Goal: Information Seeking & Learning: Learn about a topic

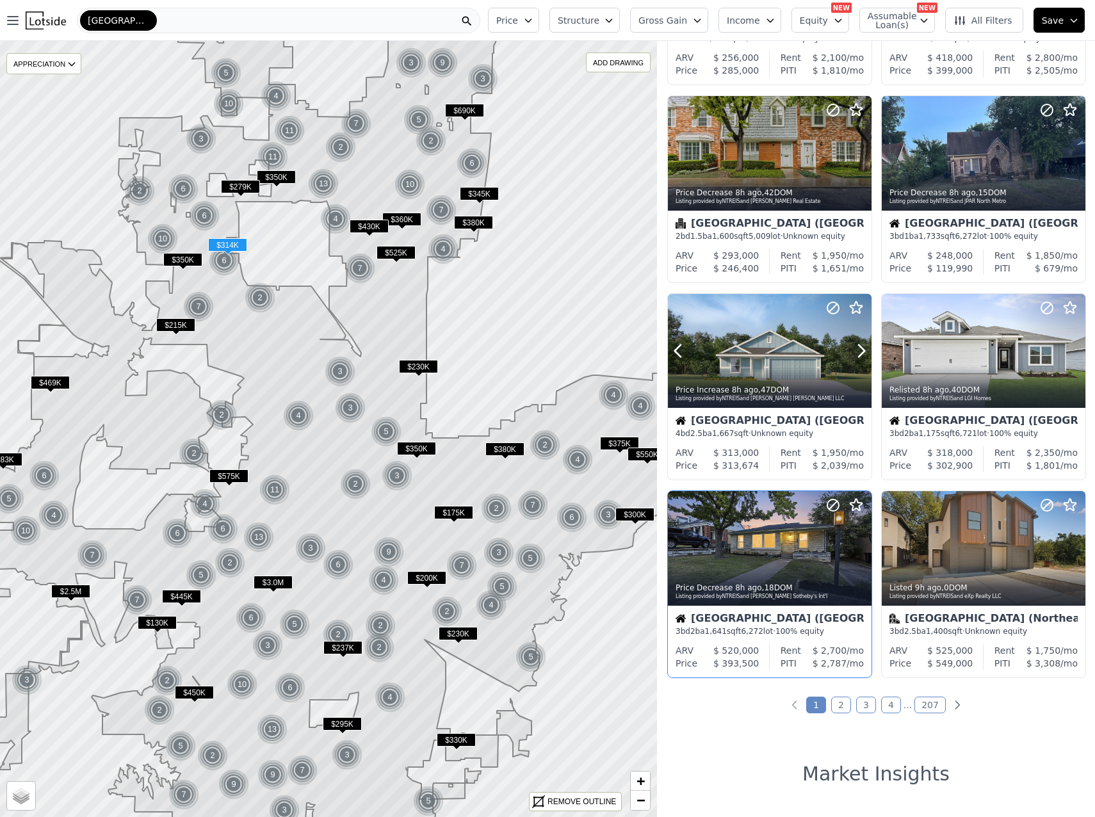
scroll to position [576, 0]
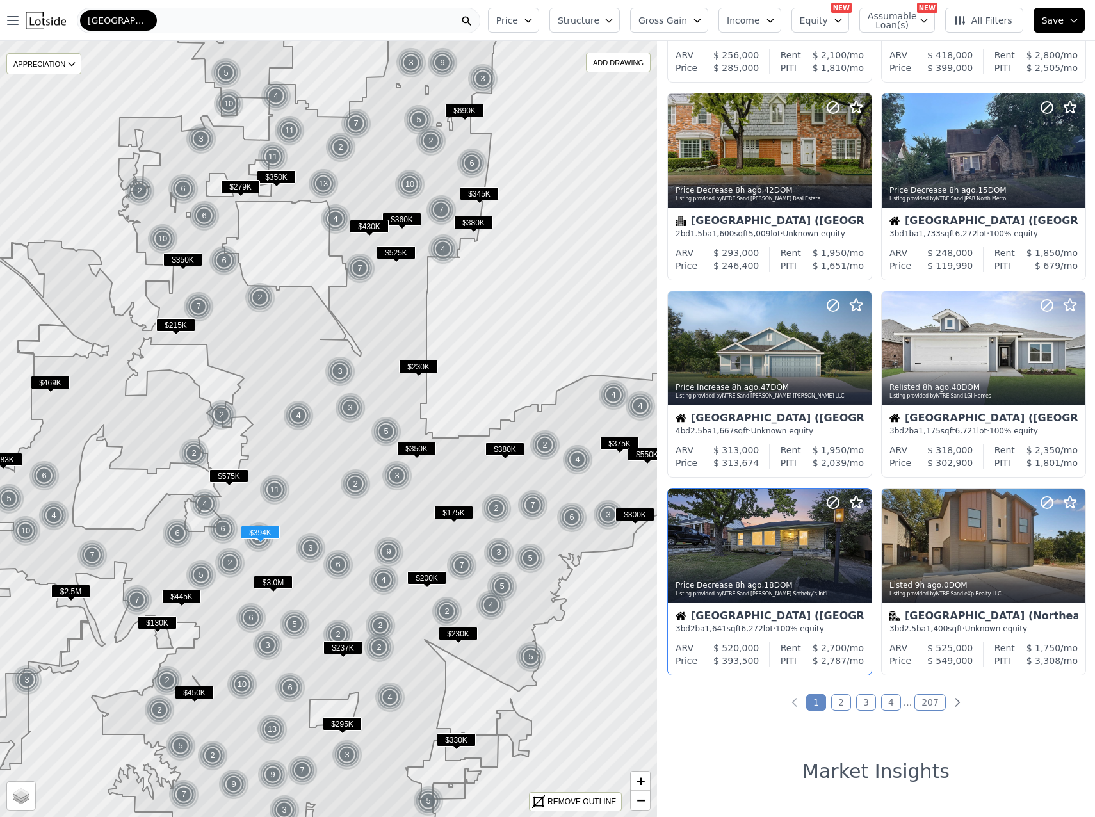
click at [737, 657] on span "$ 393,500" at bounding box center [735, 661] width 45 height 10
click at [862, 545] on icon at bounding box center [861, 546] width 20 height 20
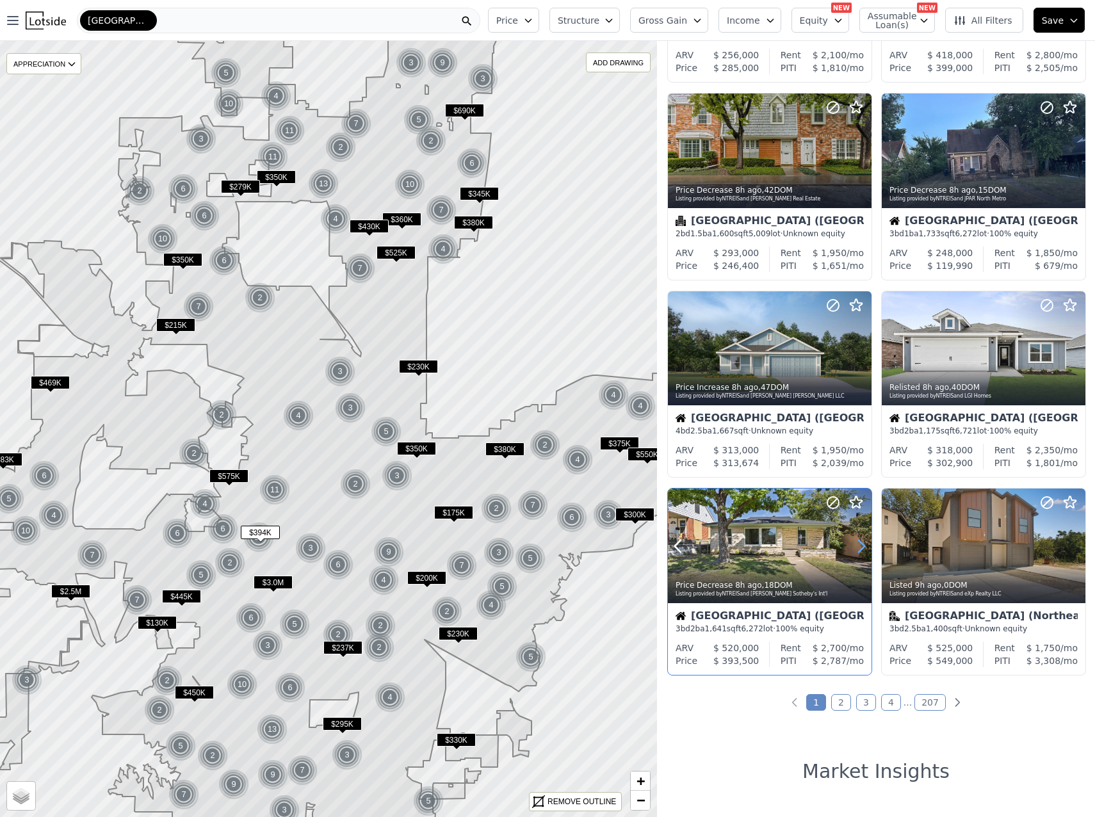
click at [862, 545] on icon at bounding box center [861, 546] width 20 height 20
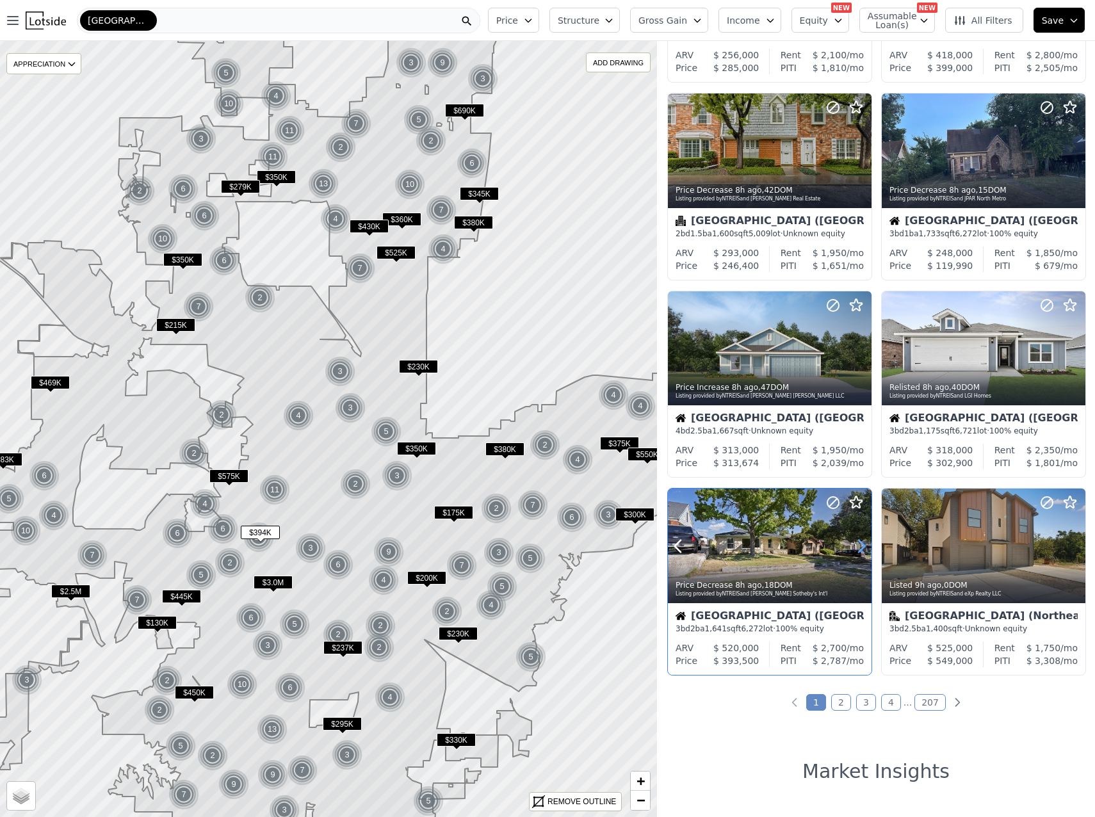
click at [862, 545] on icon at bounding box center [861, 546] width 20 height 20
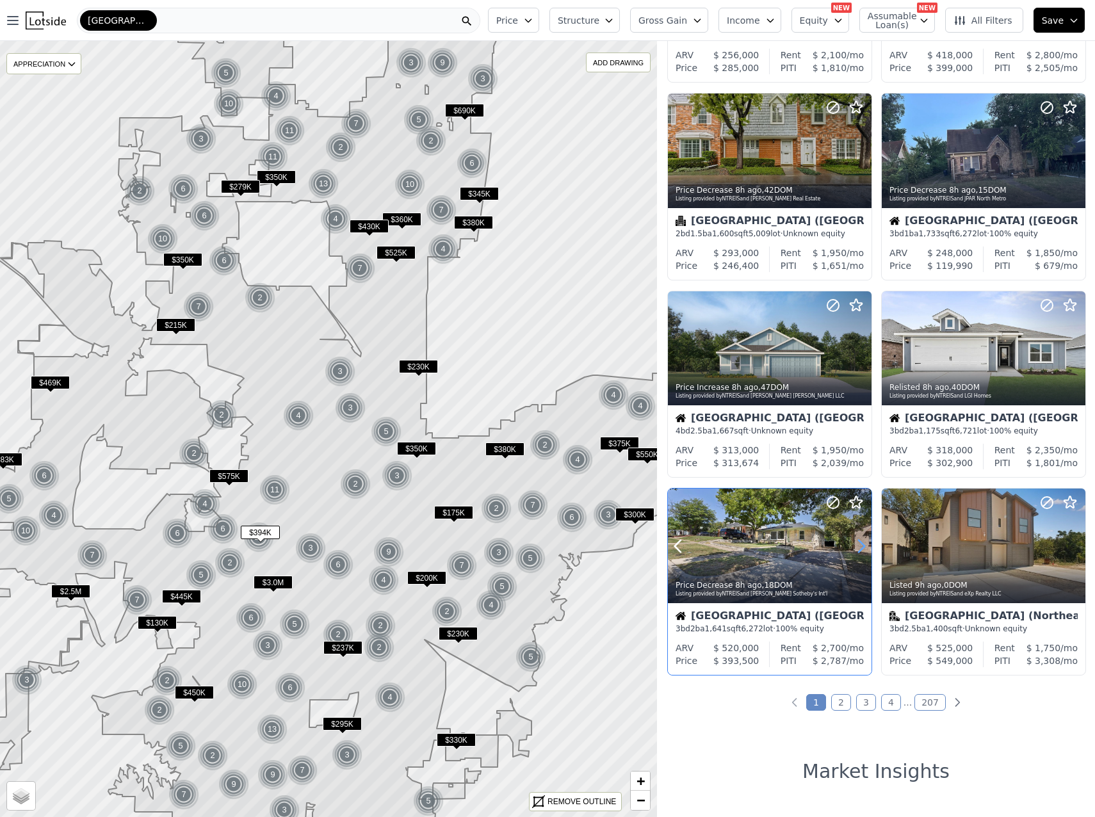
click at [862, 545] on icon at bounding box center [861, 546] width 20 height 20
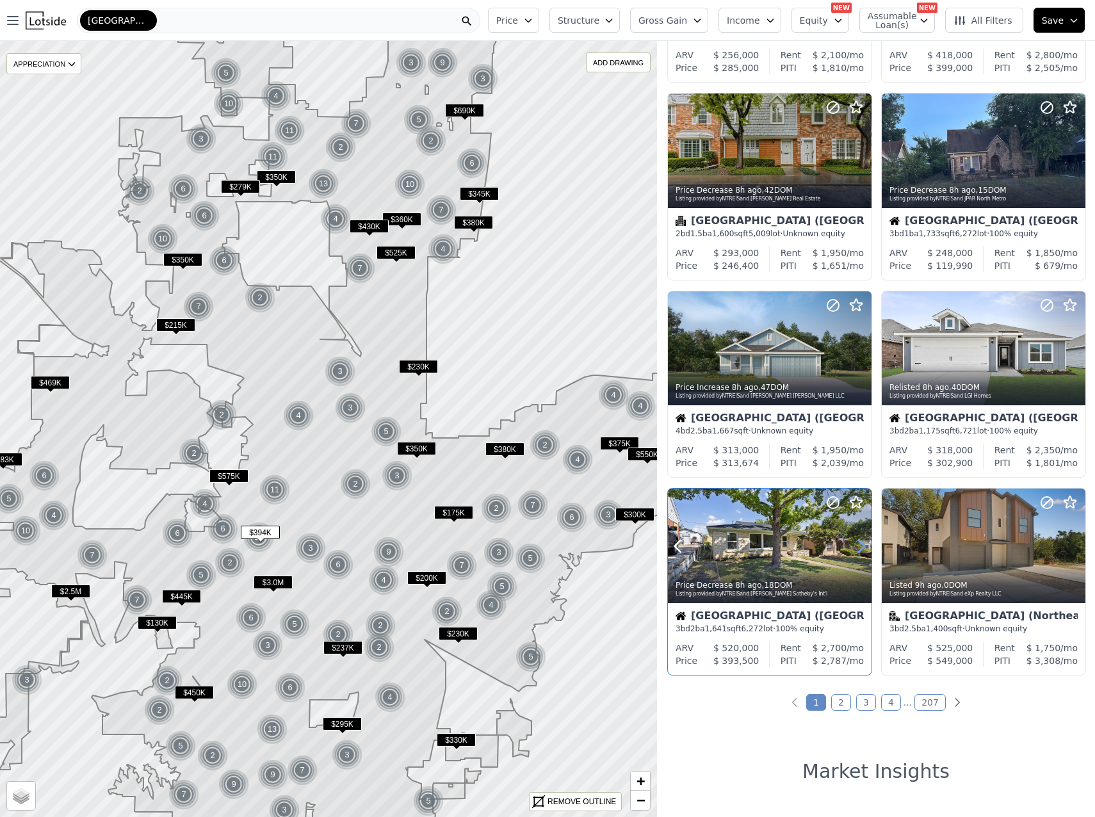
click at [861, 546] on icon at bounding box center [861, 546] width 20 height 20
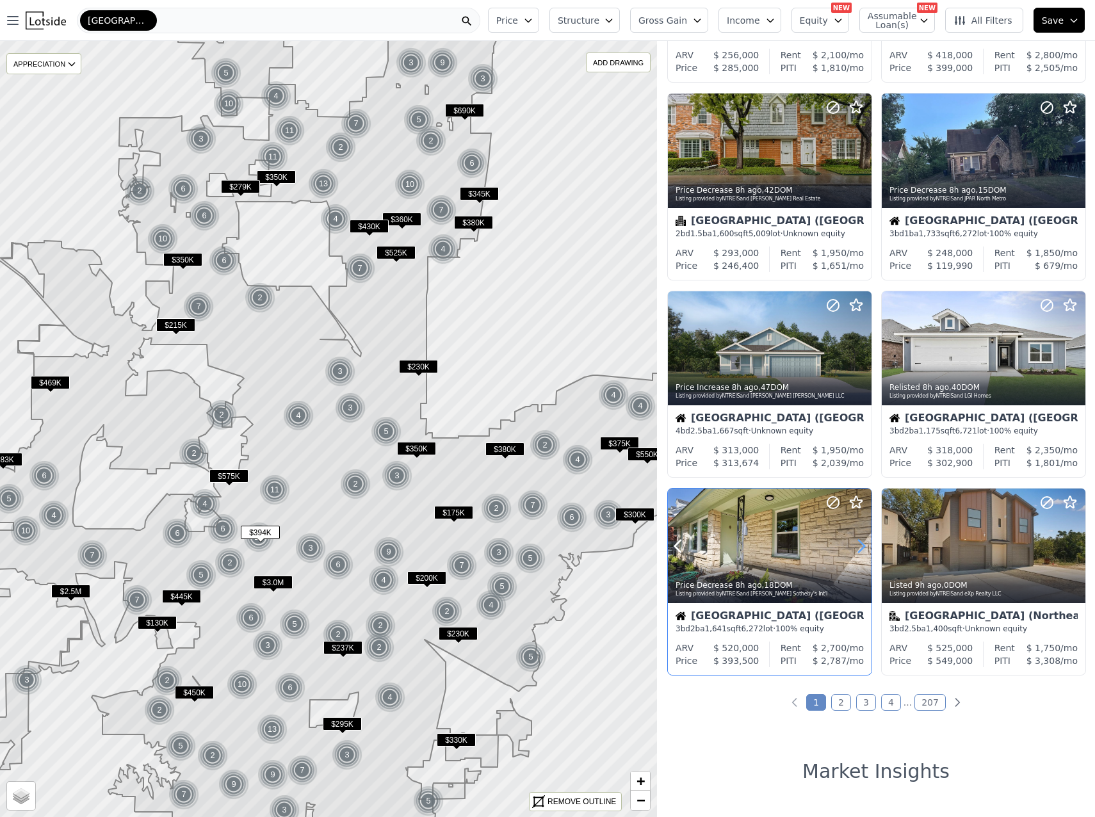
click at [861, 546] on icon at bounding box center [861, 546] width 20 height 20
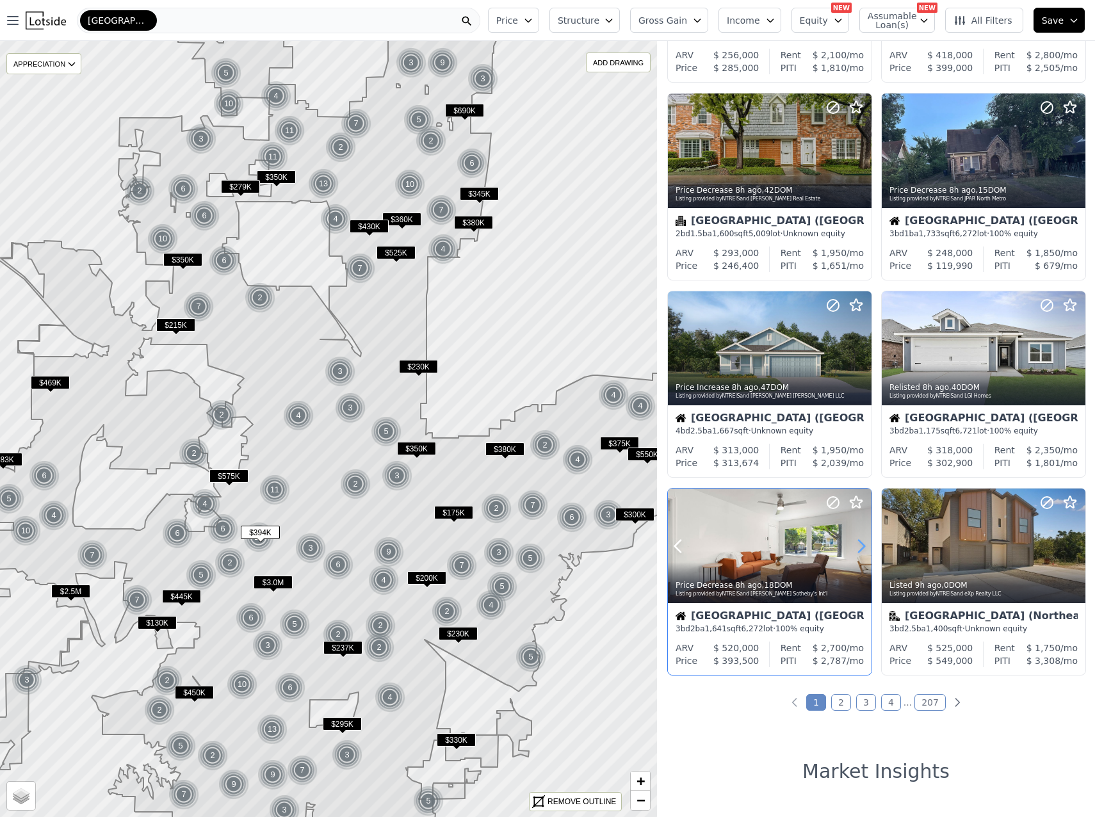
click at [861, 546] on icon at bounding box center [861, 546] width 20 height 20
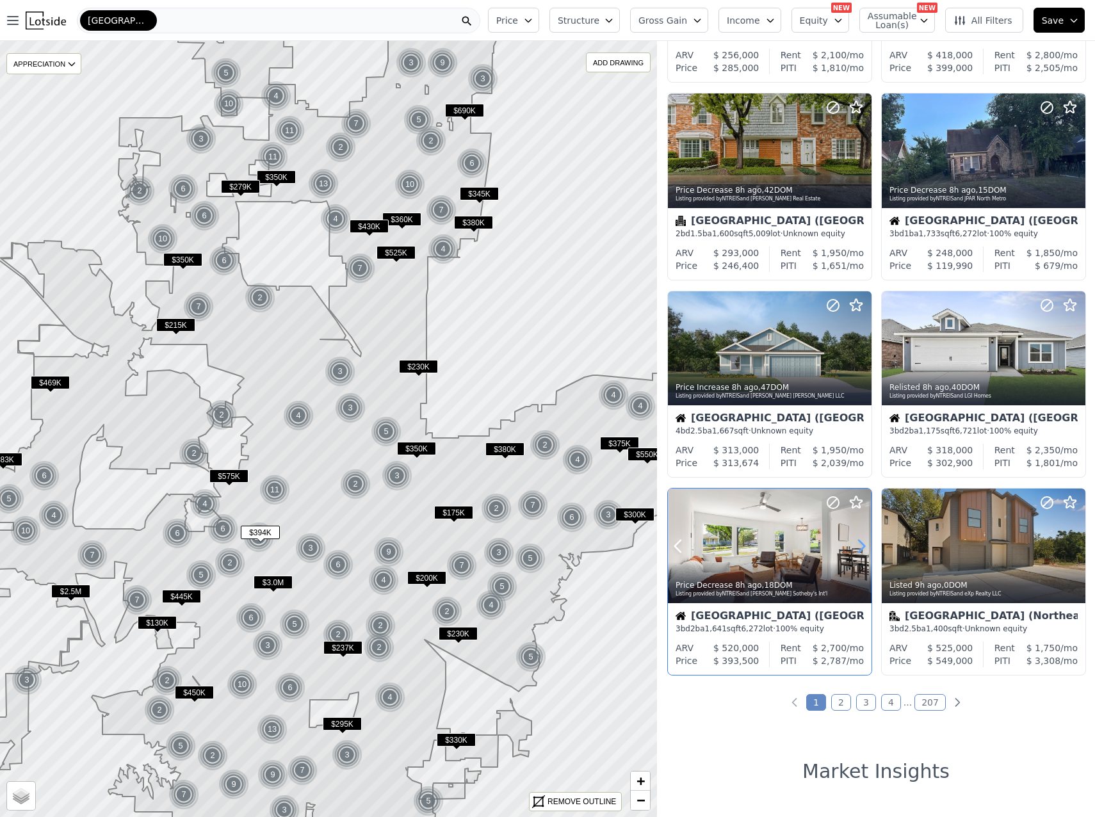
click at [861, 546] on icon at bounding box center [861, 546] width 20 height 20
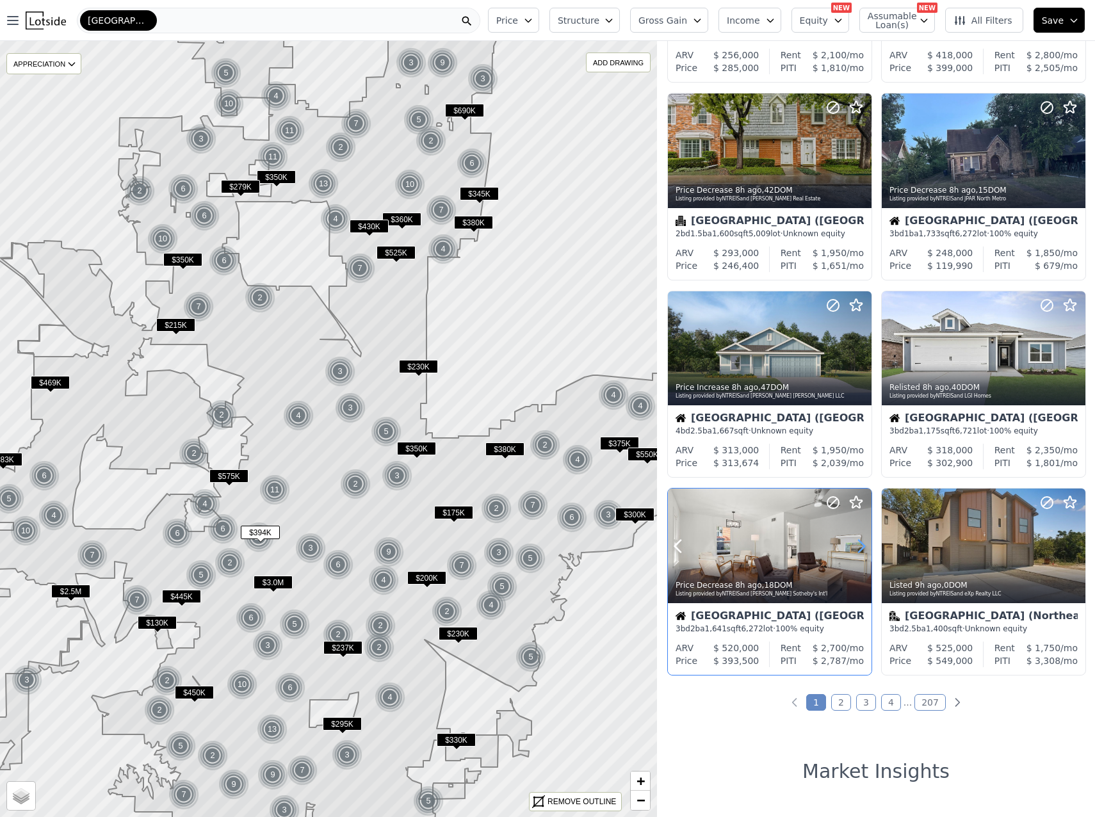
click at [861, 546] on icon at bounding box center [861, 546] width 20 height 20
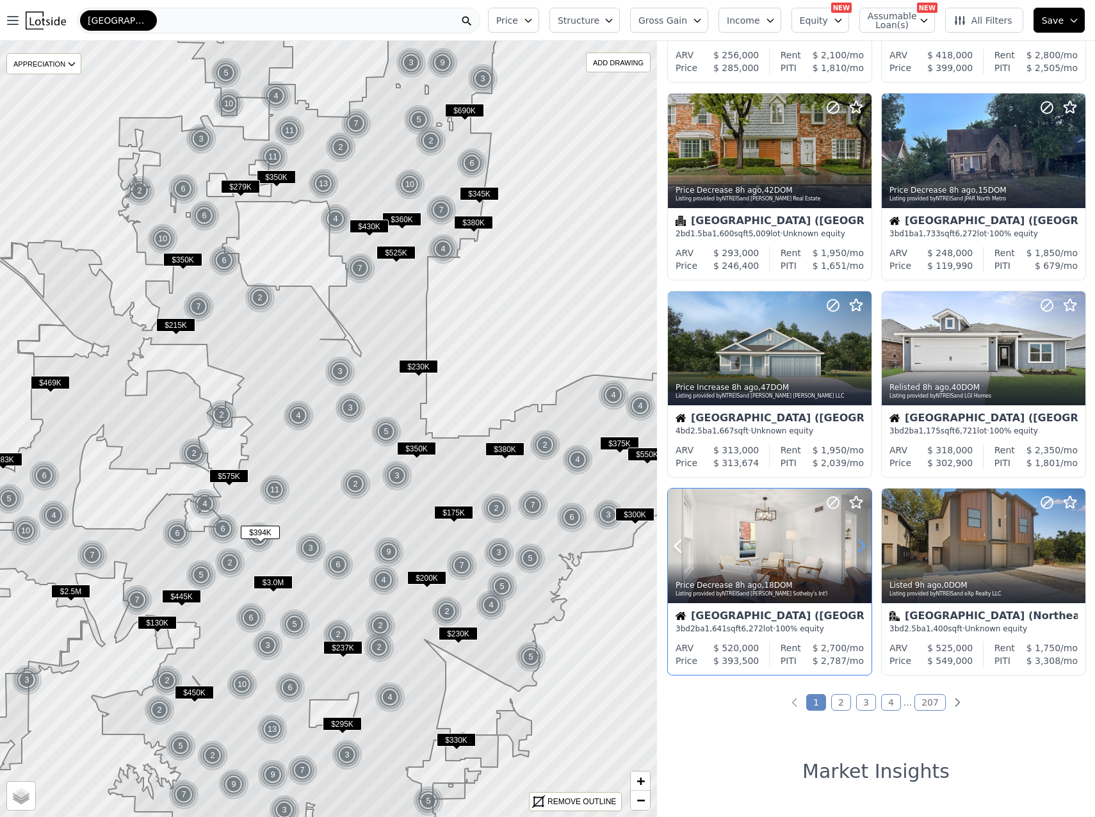
click at [861, 546] on icon at bounding box center [861, 546] width 20 height 20
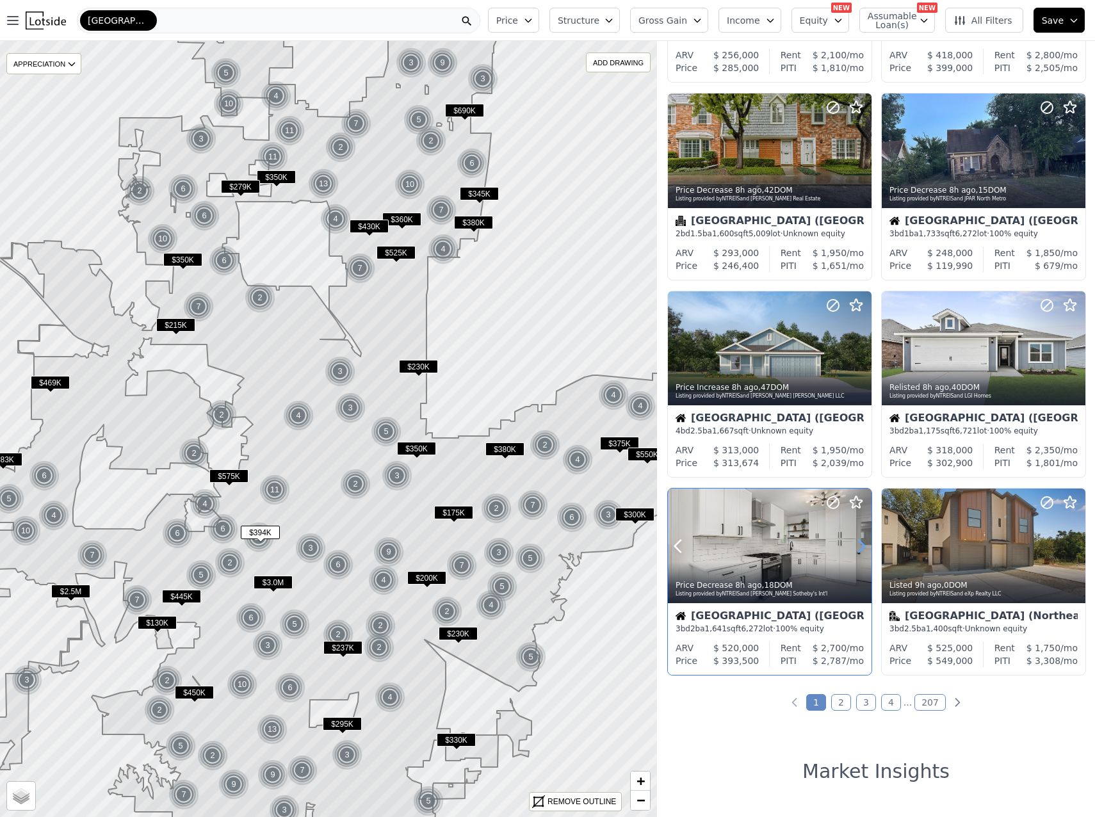
click at [861, 546] on icon at bounding box center [861, 546] width 20 height 20
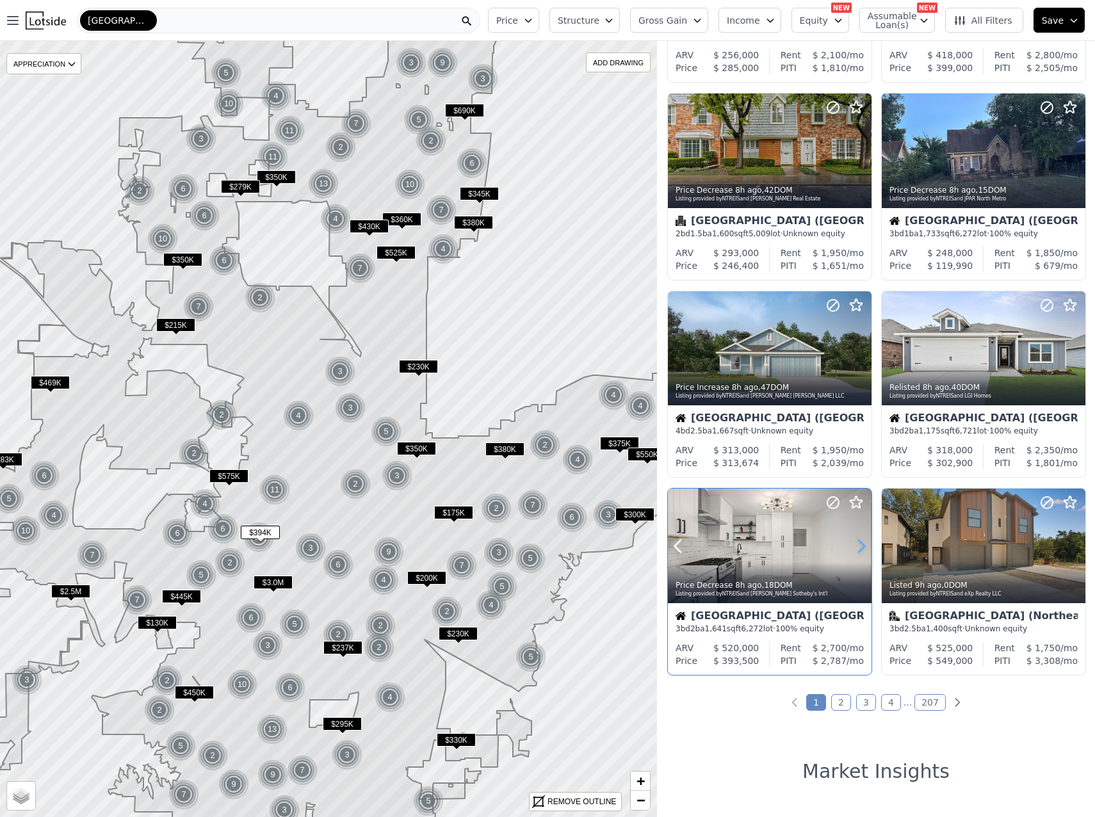
click at [861, 546] on icon at bounding box center [861, 546] width 20 height 20
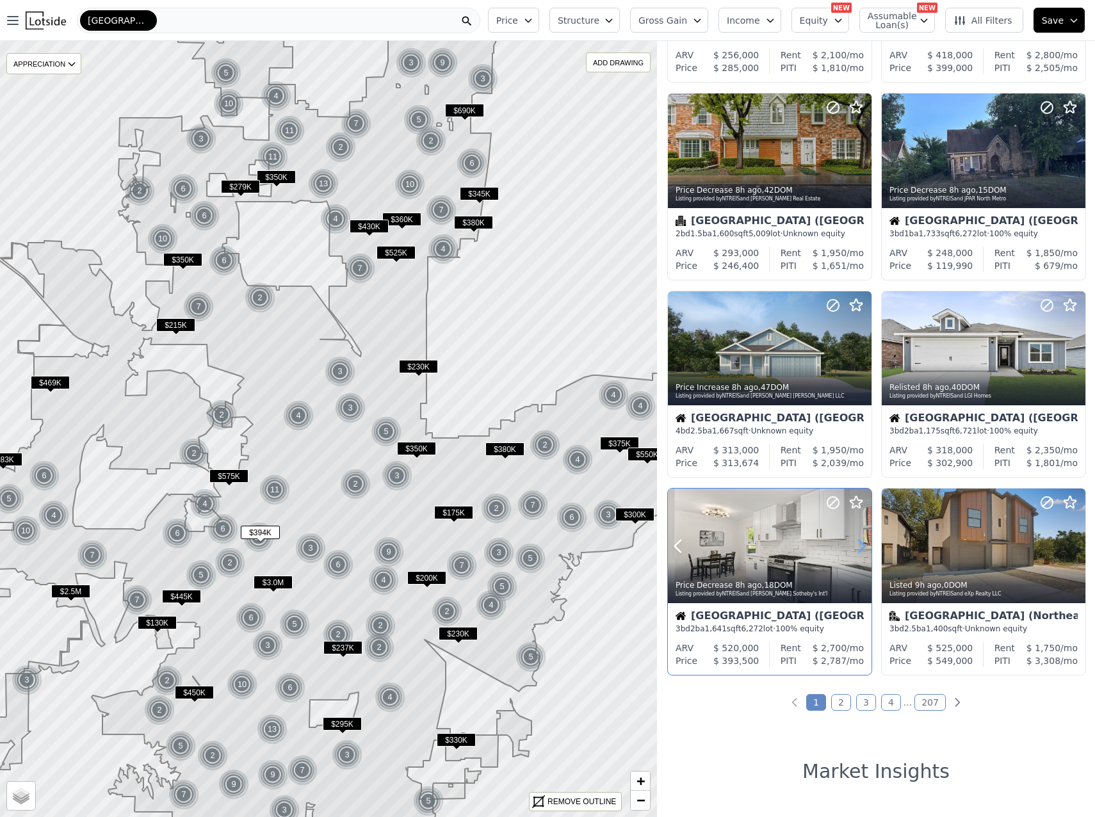
click at [861, 546] on icon at bounding box center [861, 546] width 20 height 20
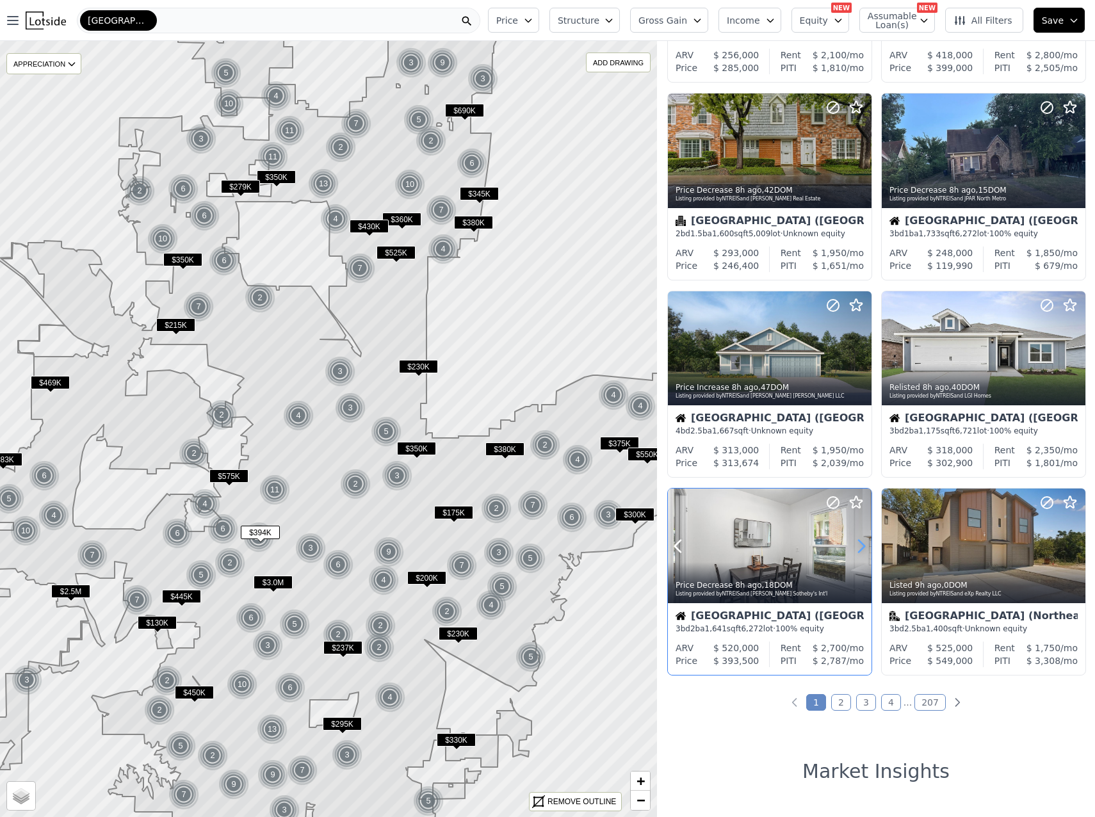
click at [861, 546] on icon at bounding box center [861, 546] width 20 height 20
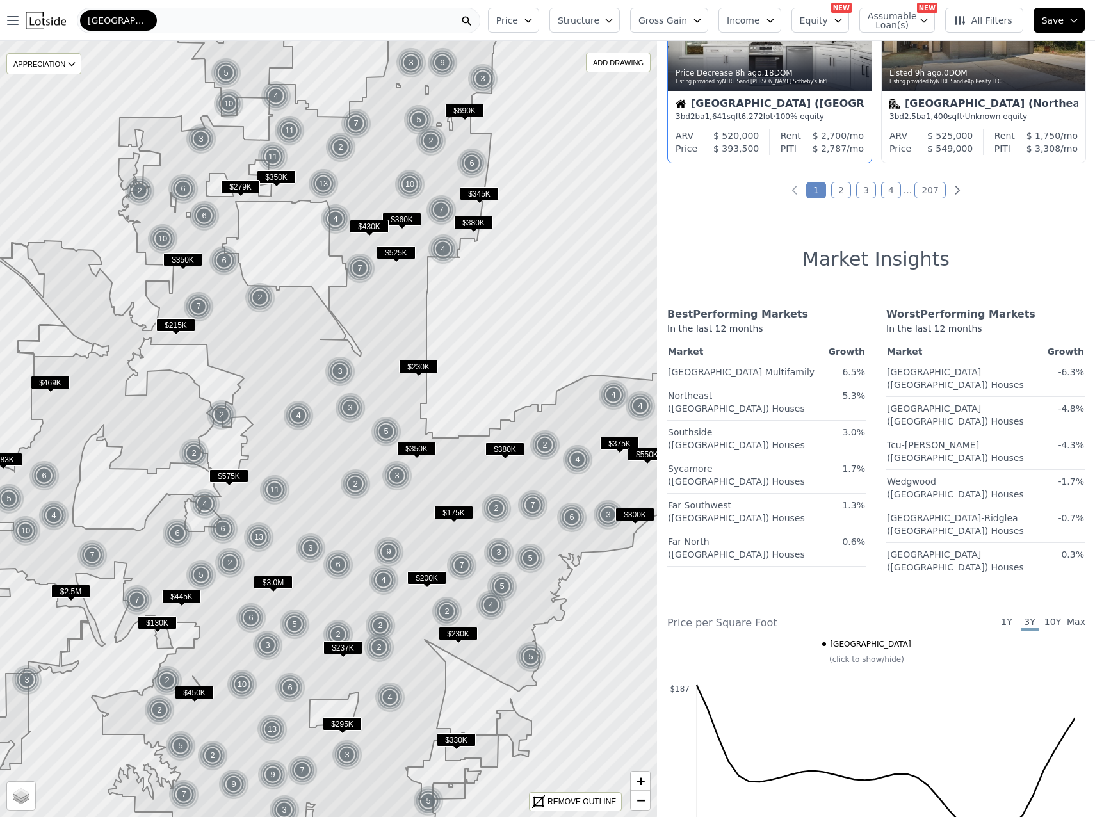
scroll to position [832, 0]
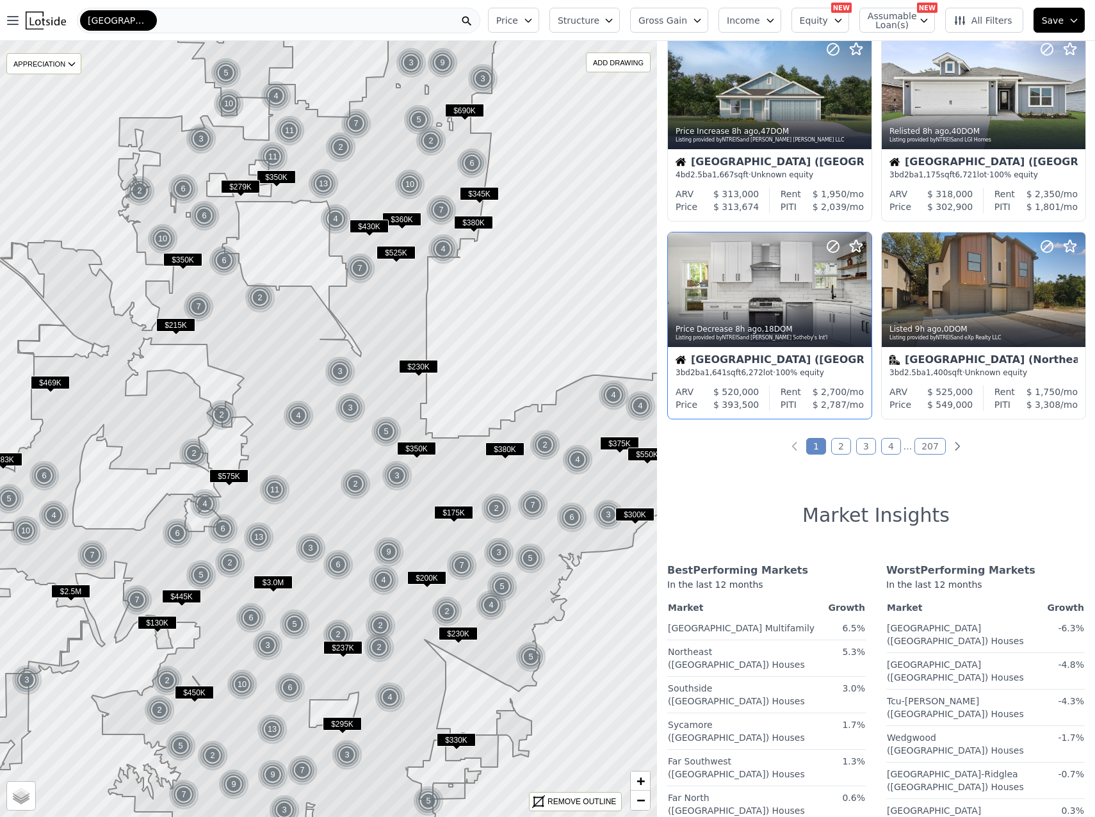
click at [844, 446] on link "2" at bounding box center [841, 446] width 20 height 17
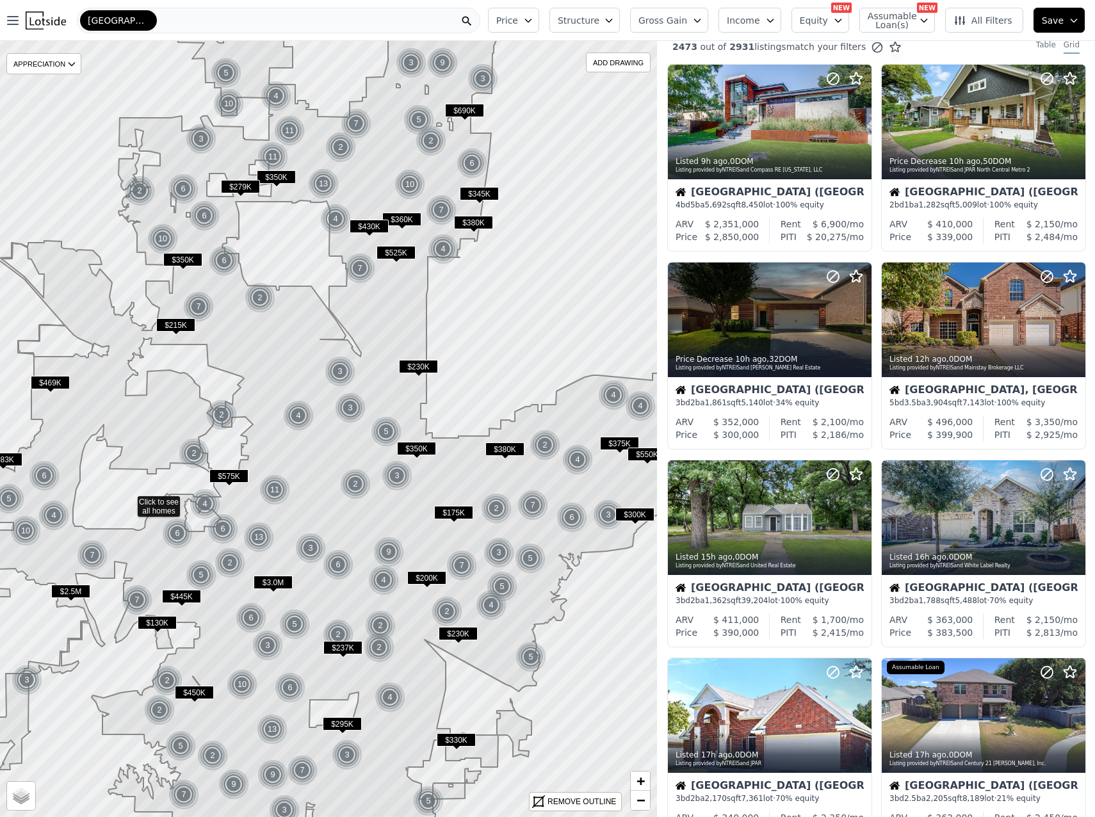
scroll to position [0, 0]
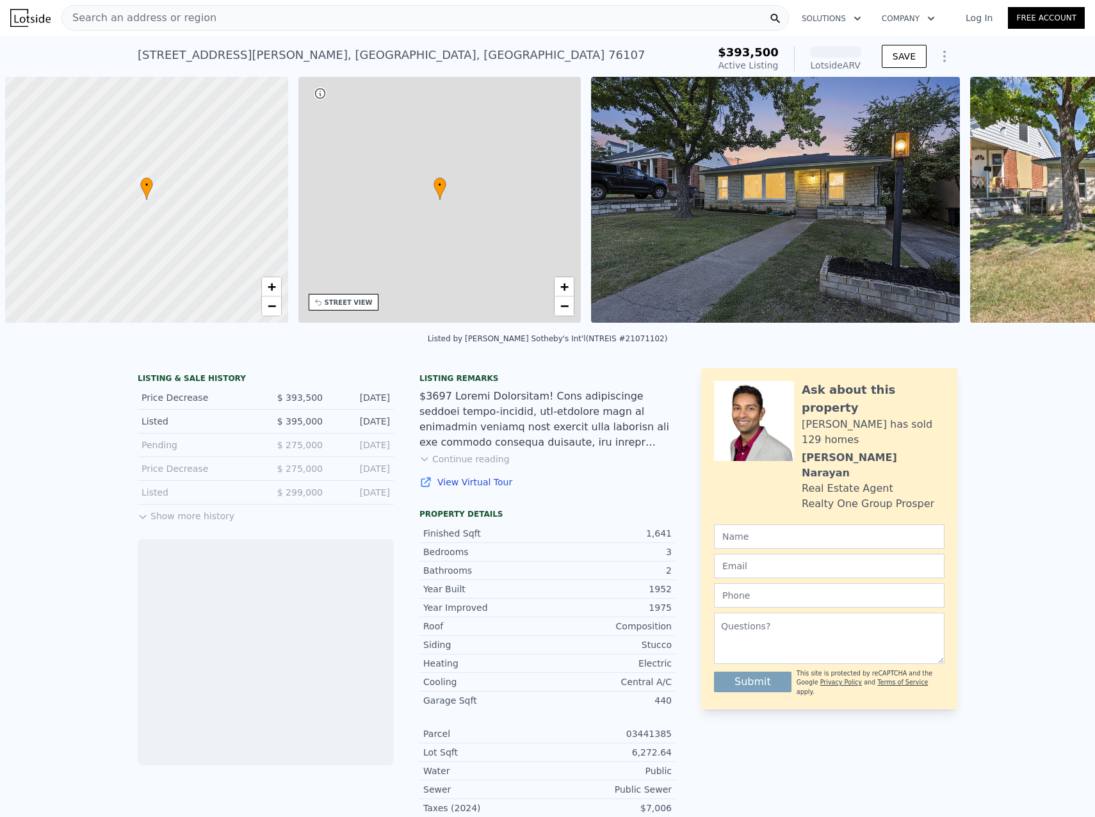
scroll to position [0, 5]
